Goal: Task Accomplishment & Management: Use online tool/utility

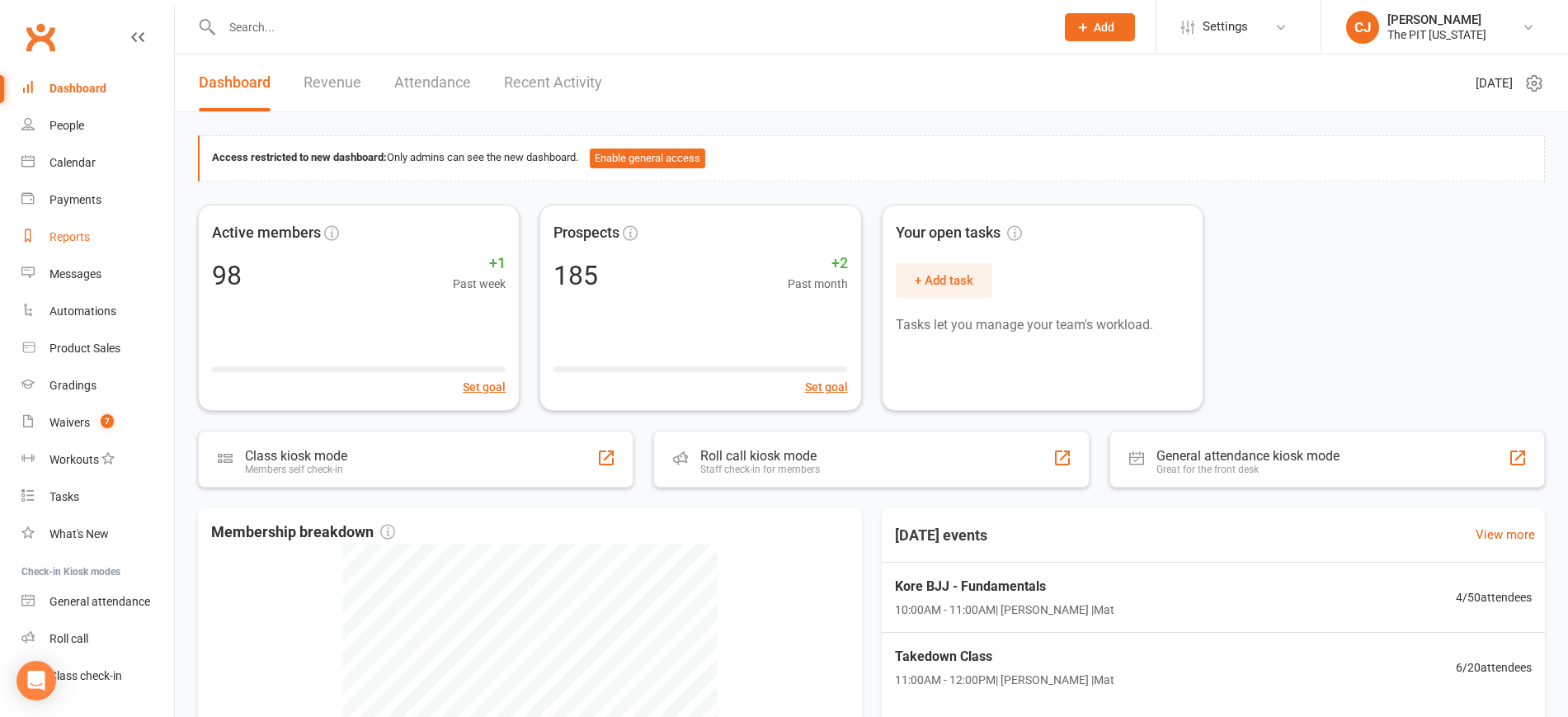
click at [74, 236] on div "Reports" at bounding box center [70, 237] width 41 height 14
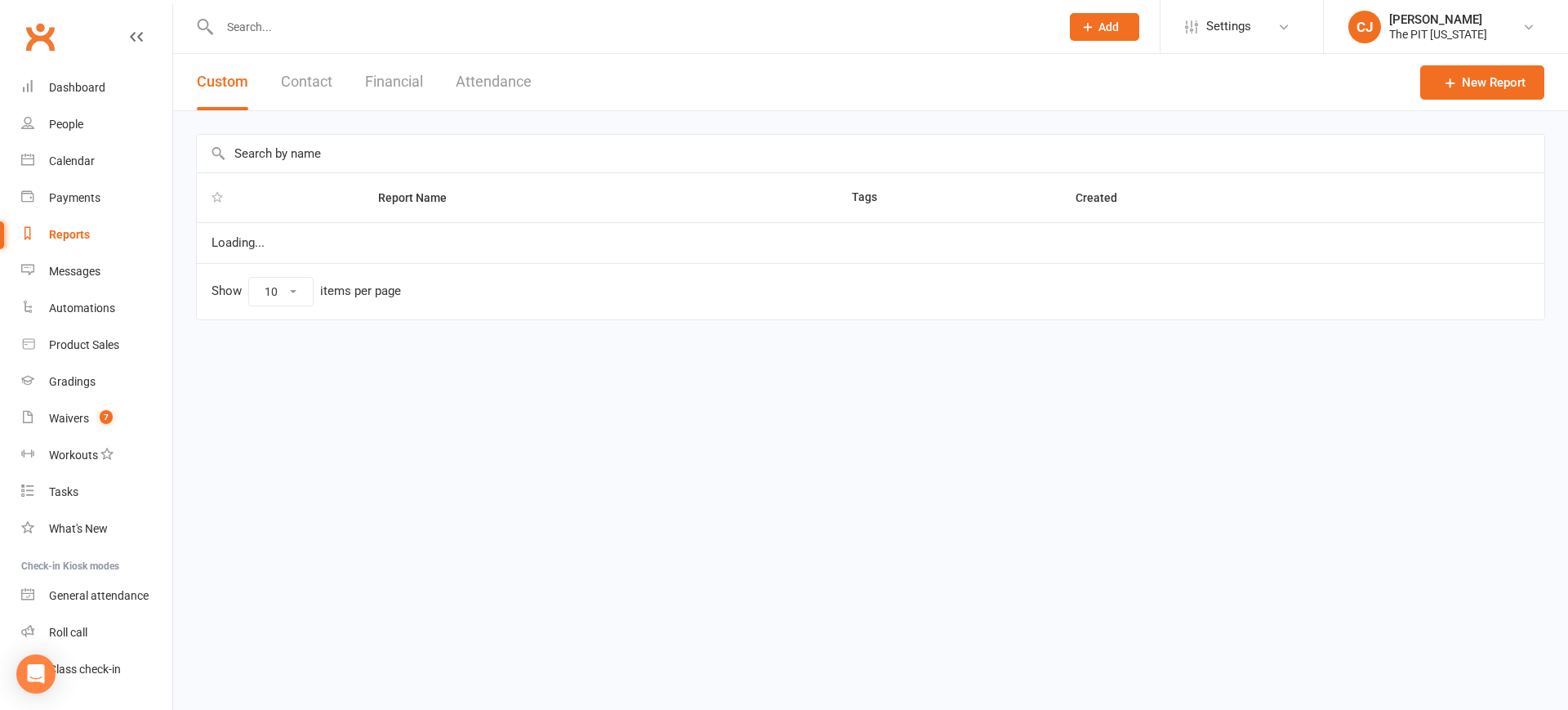
select select "100"
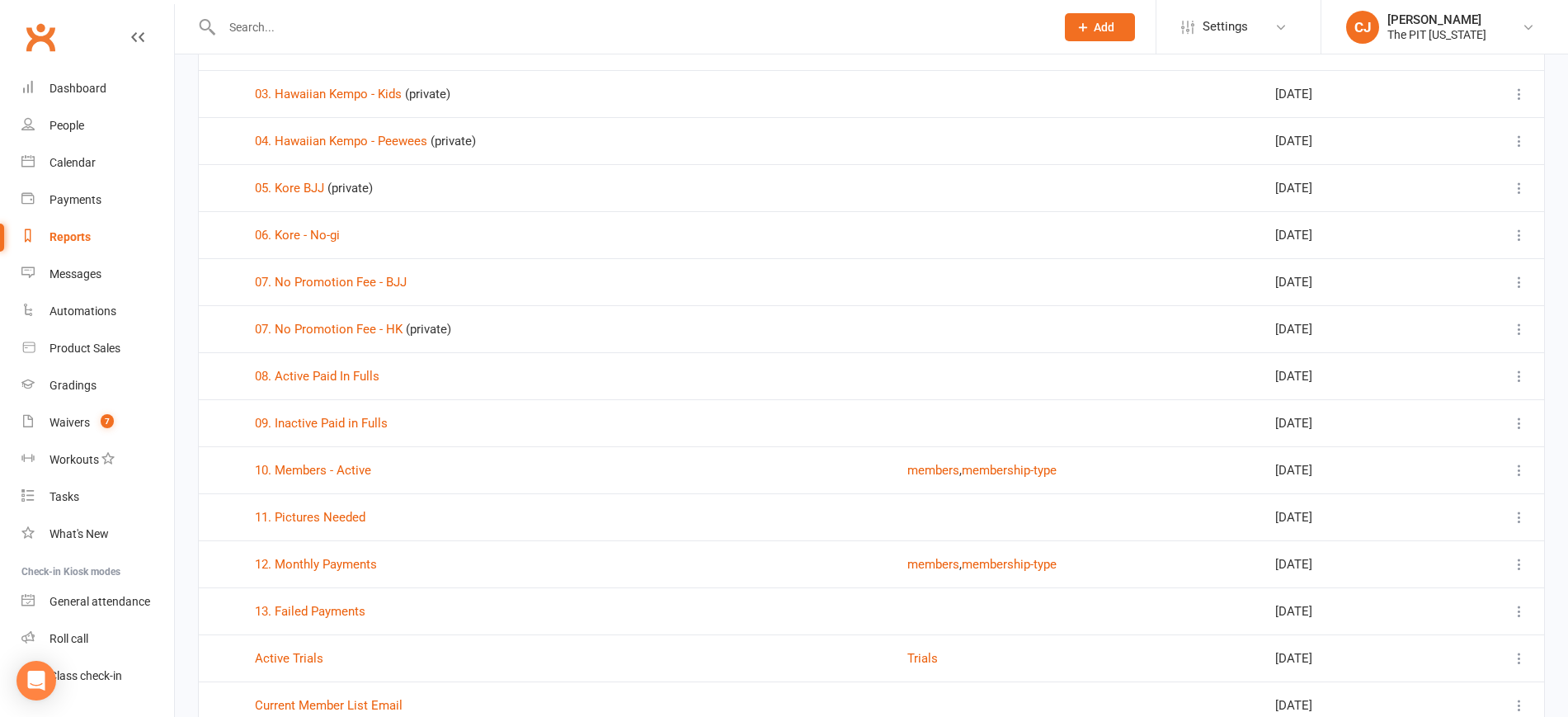
scroll to position [251, 0]
click at [350, 372] on link "08. Active Paid In Fulls" at bounding box center [317, 373] width 124 height 15
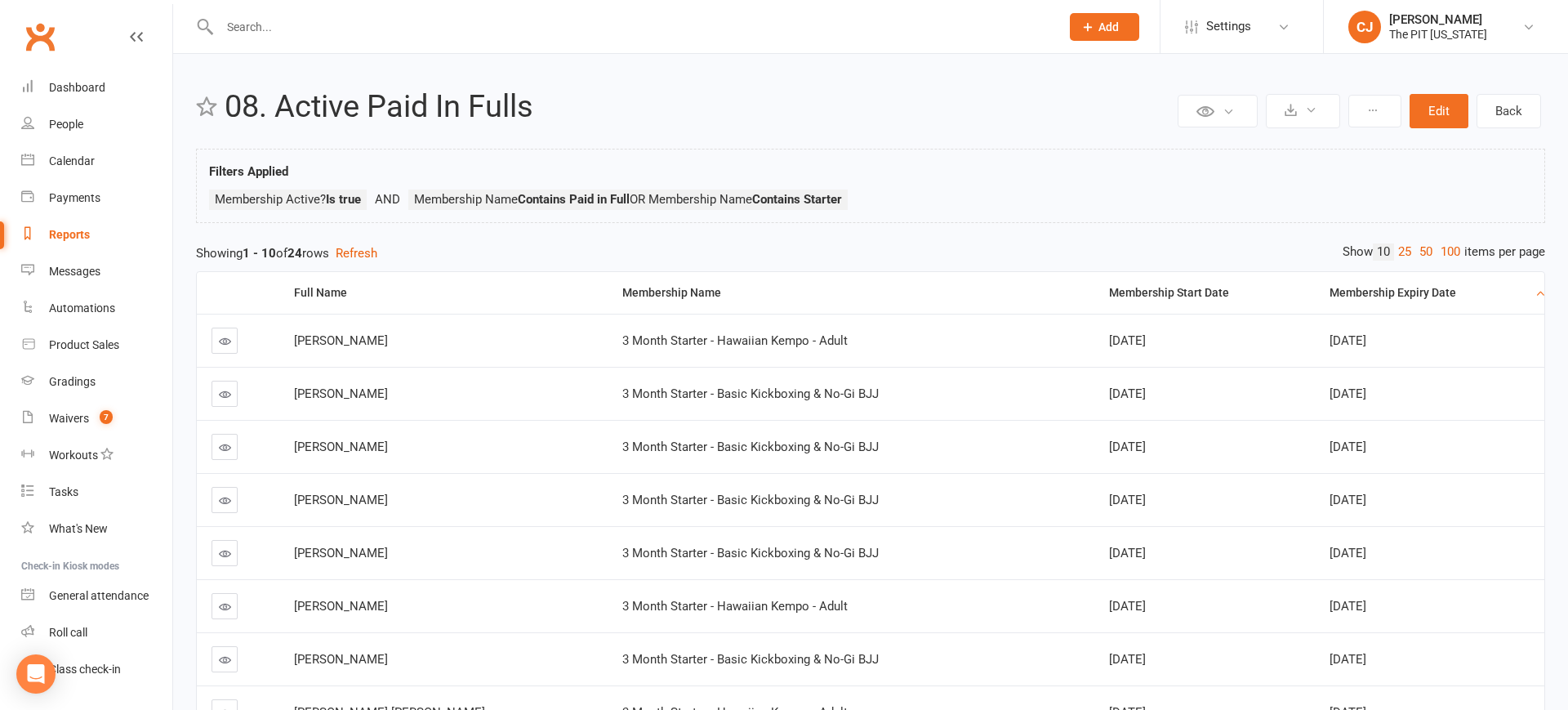
select select "100"
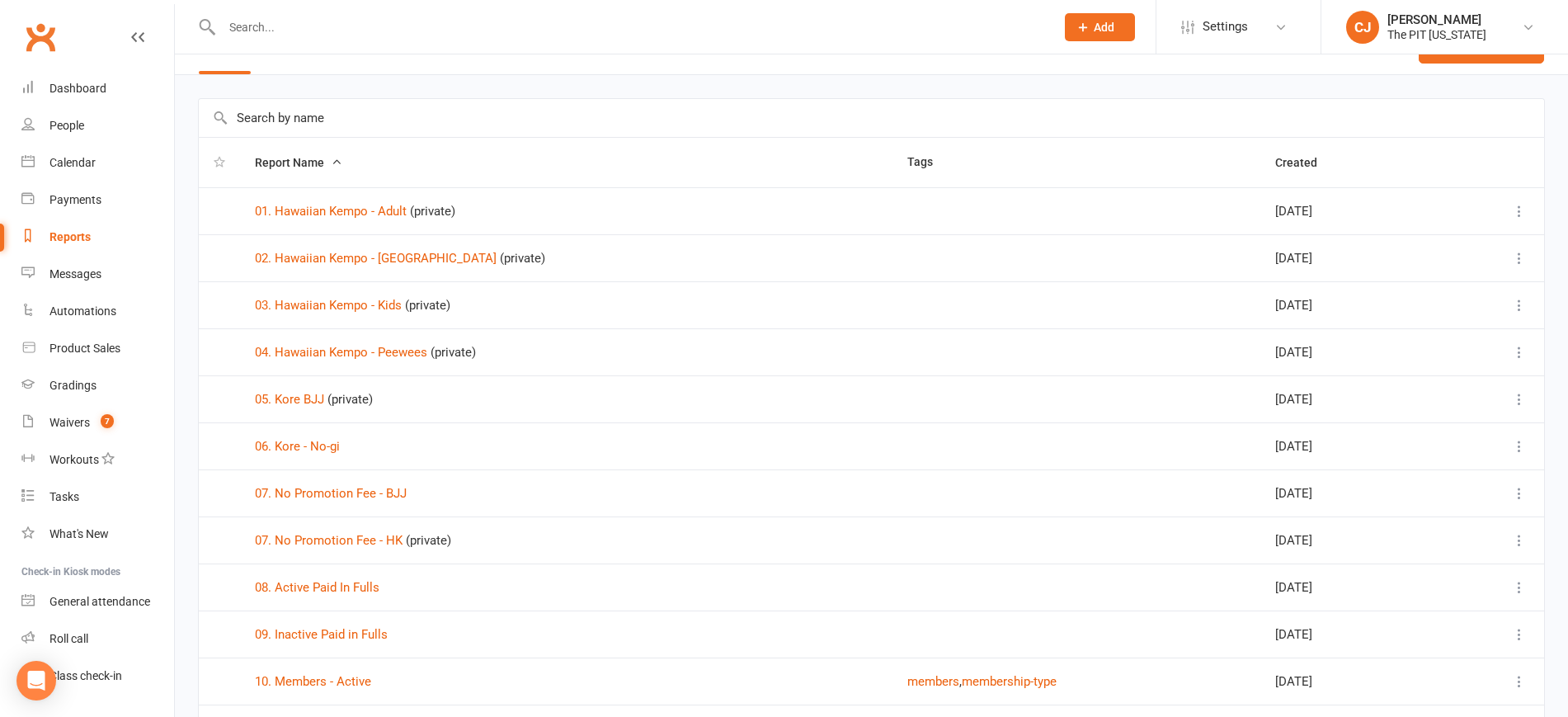
scroll to position [46, 0]
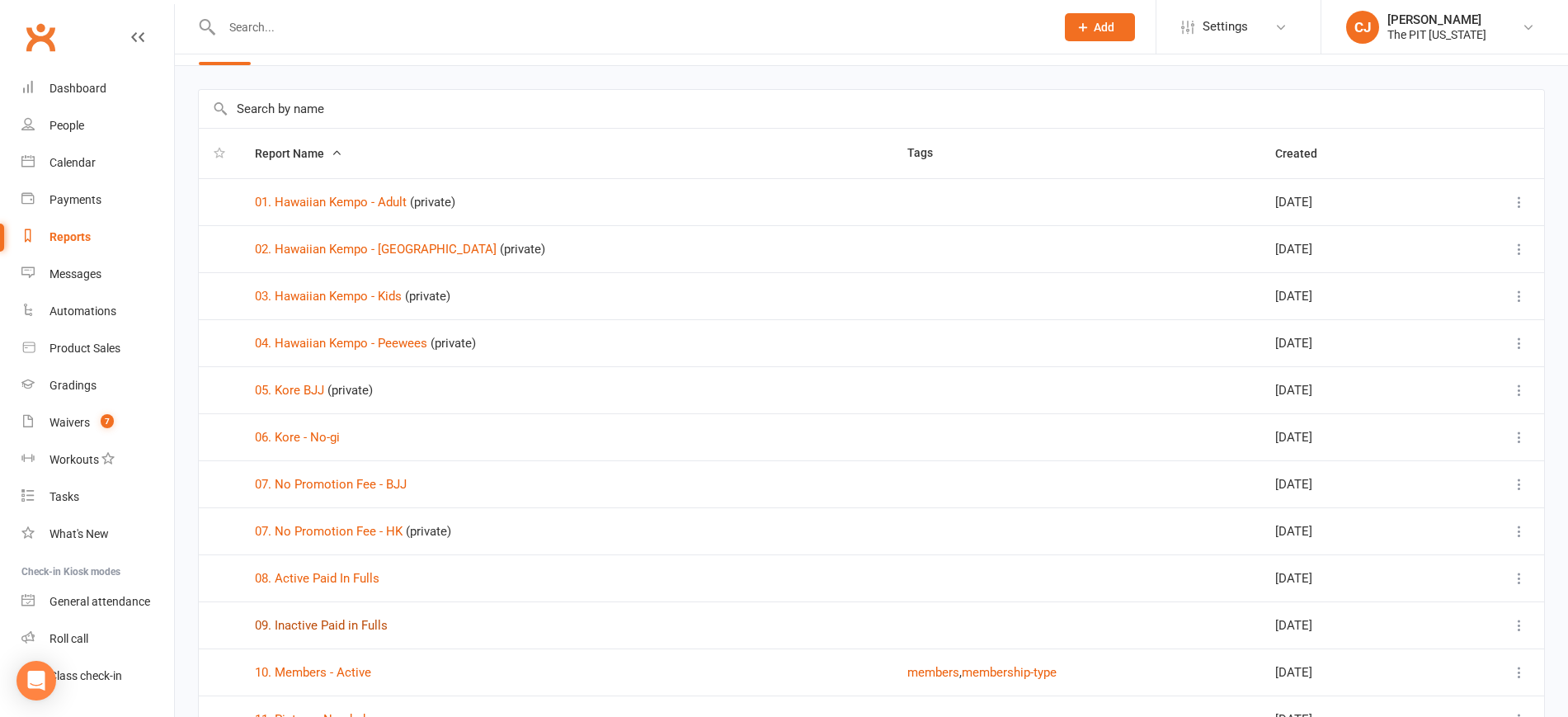
click at [353, 627] on link "09. Inactive Paid in Fulls" at bounding box center [321, 625] width 133 height 15
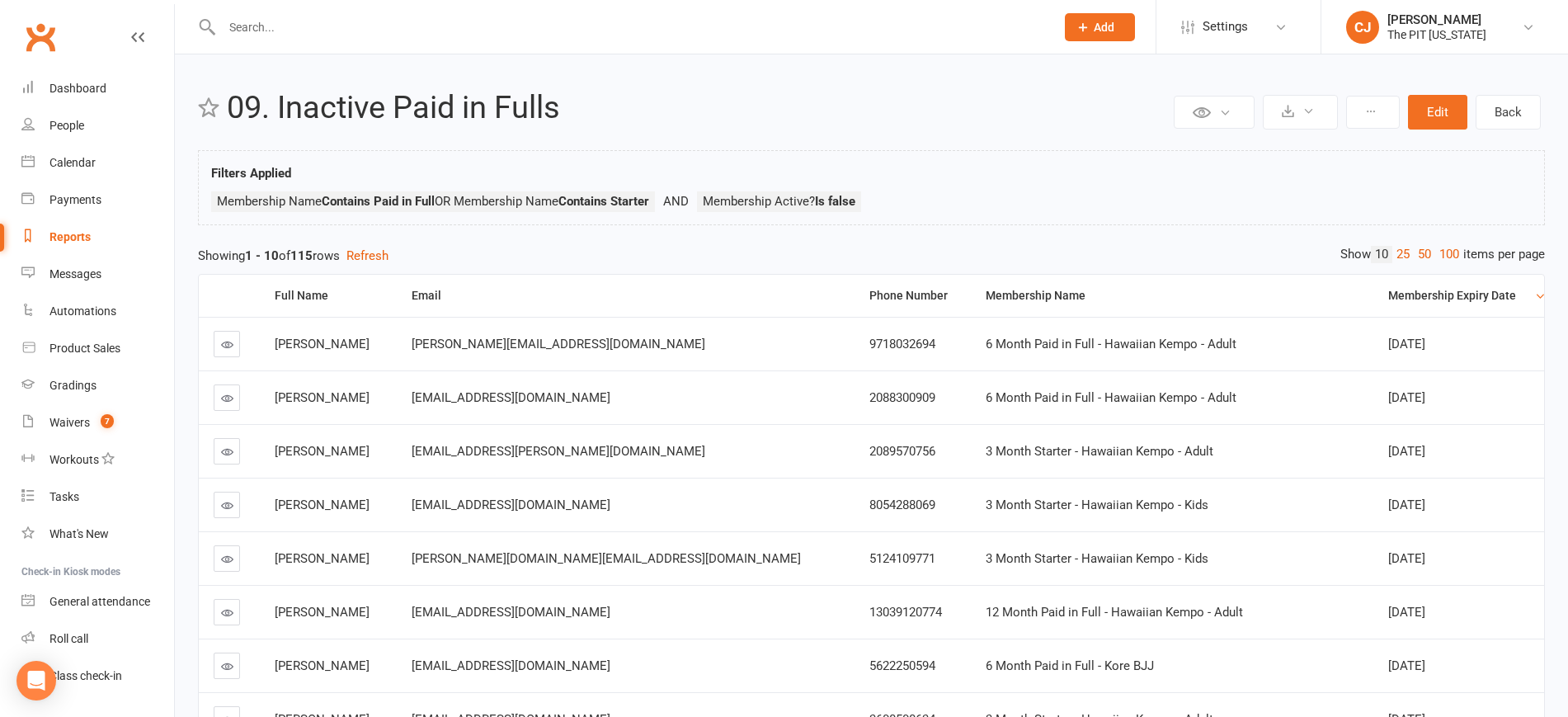
select select "100"
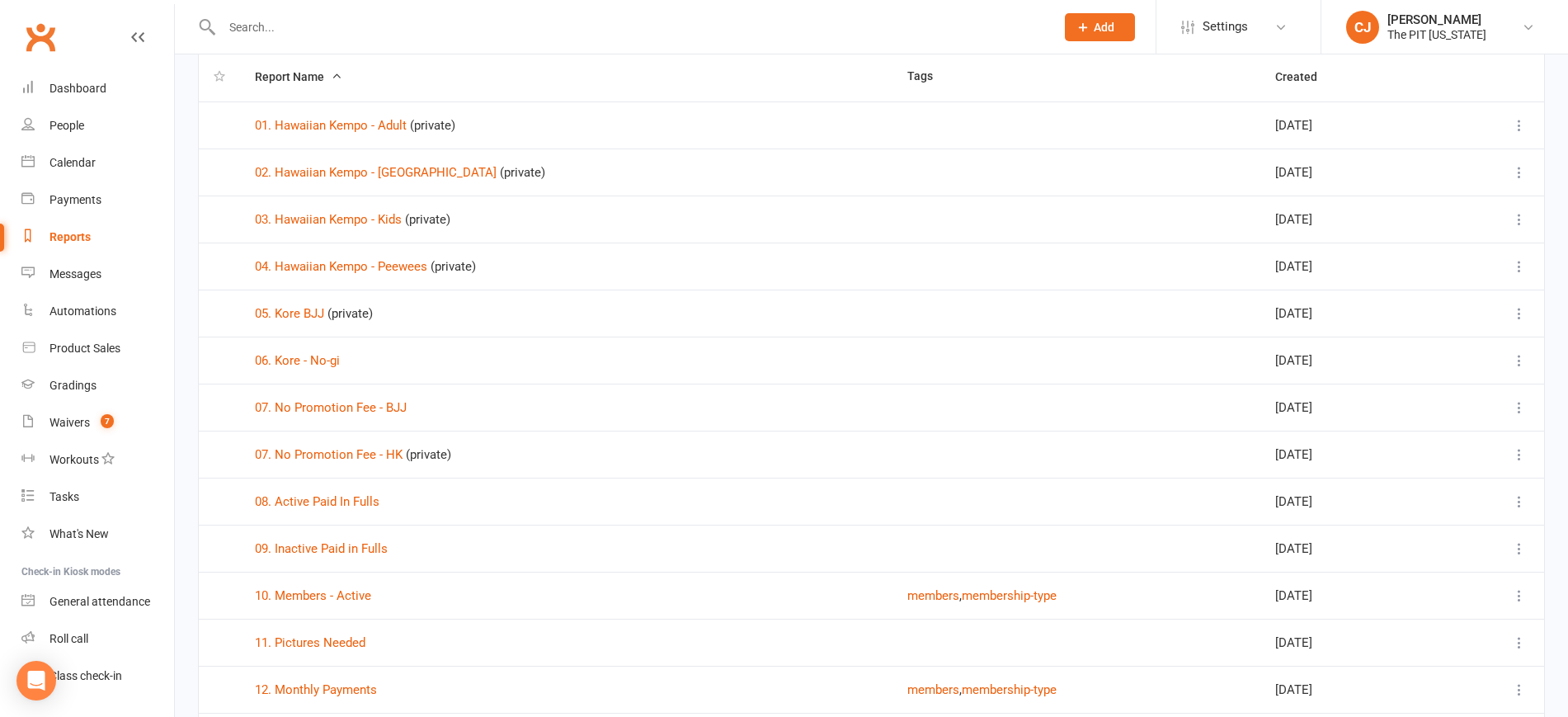
scroll to position [123, 0]
click at [321, 596] on link "10. Members - Active" at bounding box center [313, 594] width 116 height 15
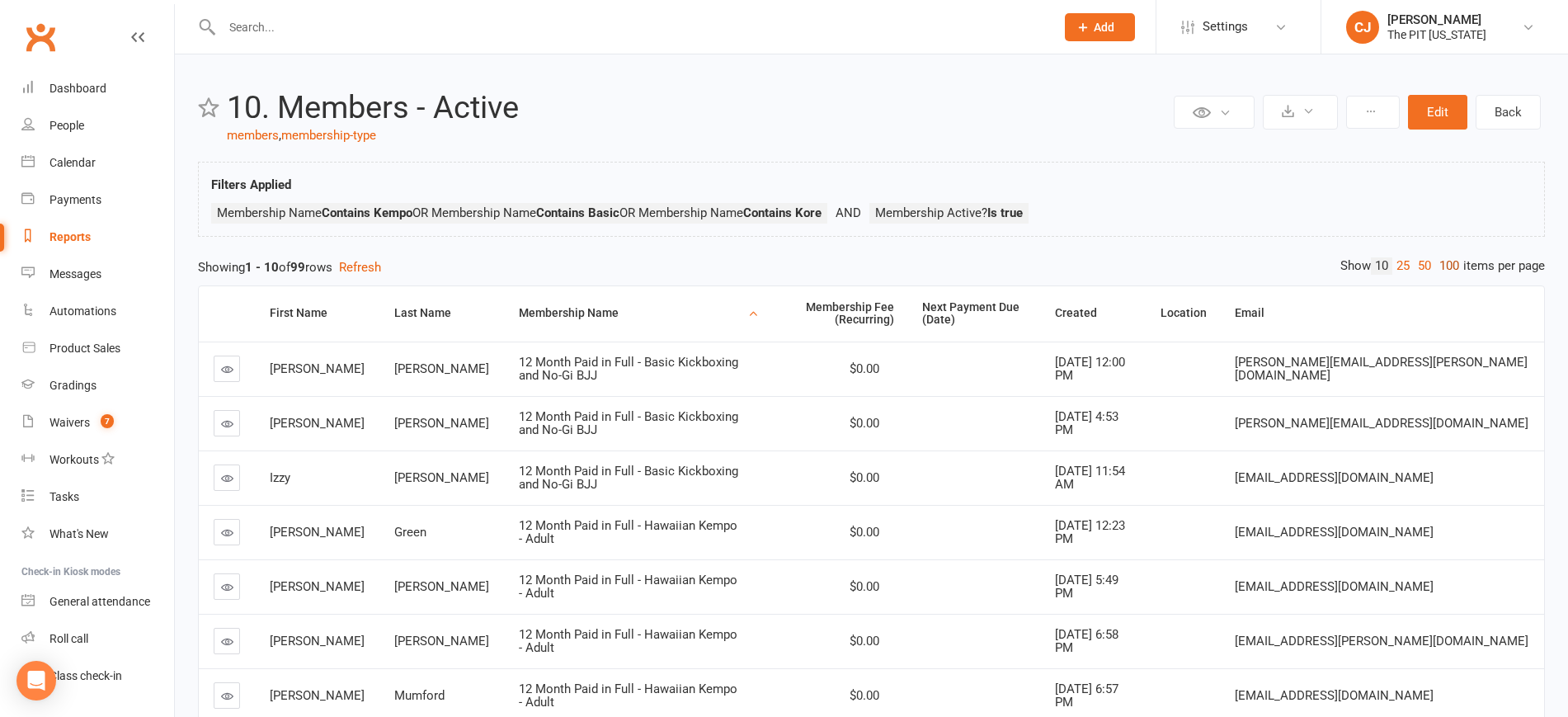
click at [1455, 265] on link "100" at bounding box center [1449, 265] width 28 height 17
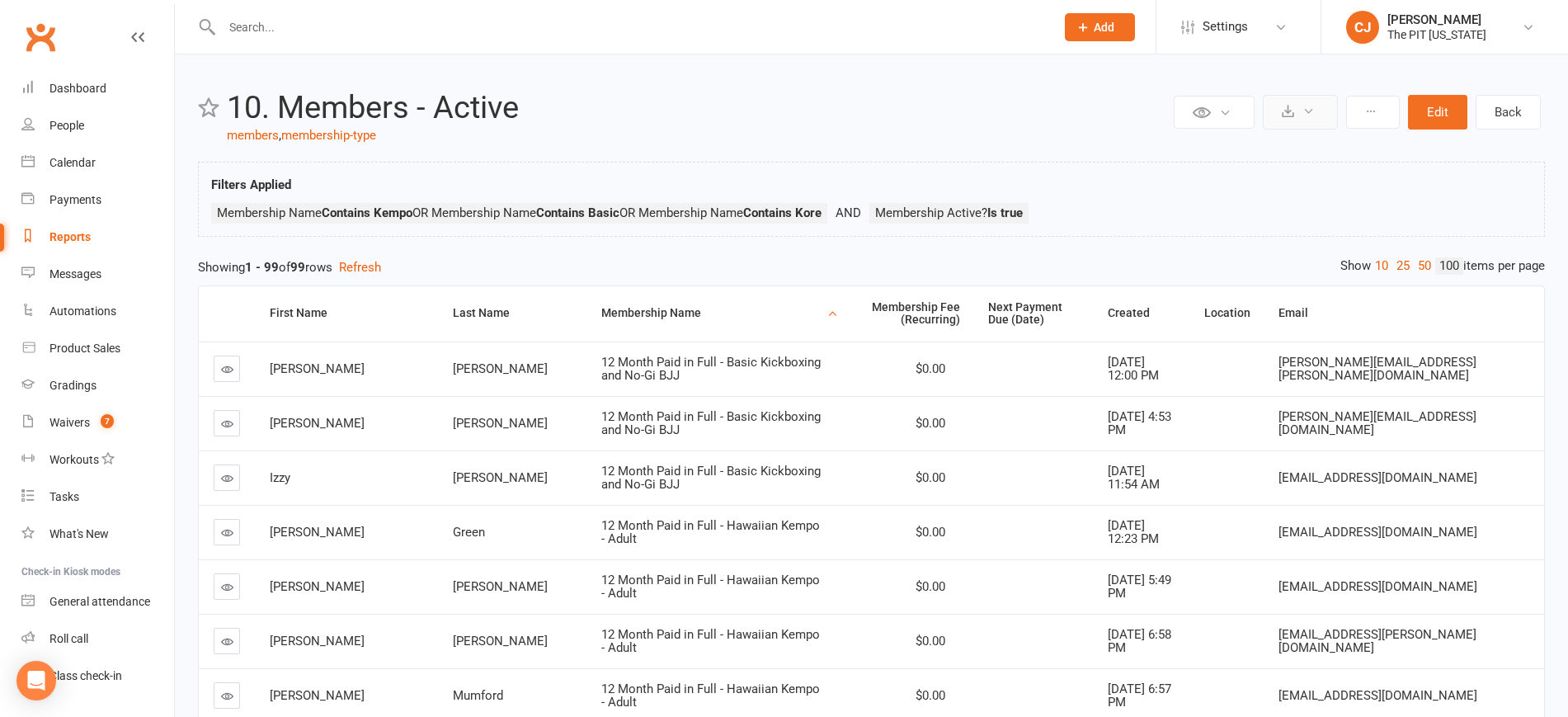
click at [1288, 117] on button at bounding box center [1300, 112] width 75 height 34
click at [1268, 153] on link "Export to CSV" at bounding box center [1250, 152] width 173 height 33
